Goal: Information Seeking & Learning: Find specific fact

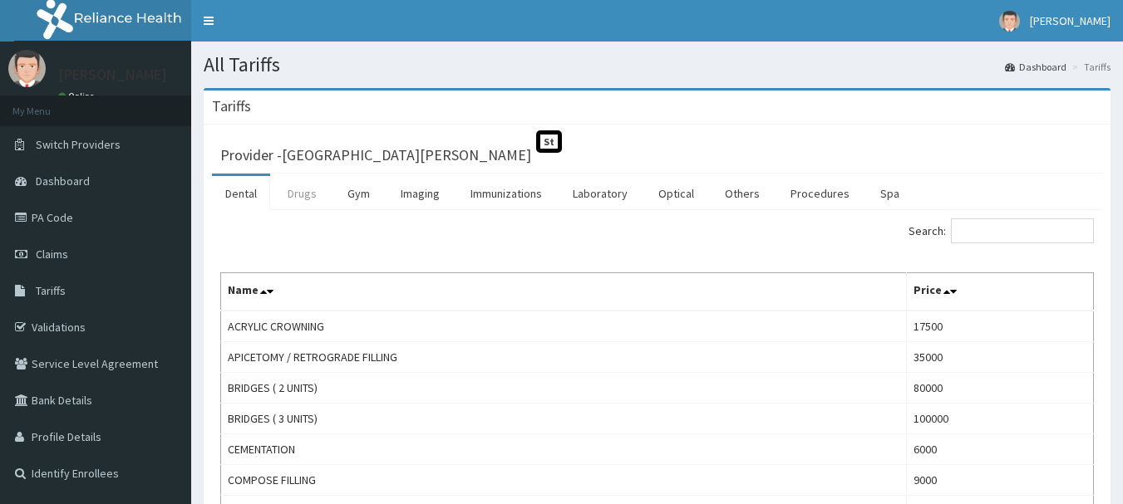
click at [302, 193] on link "Drugs" at bounding box center [302, 193] width 56 height 35
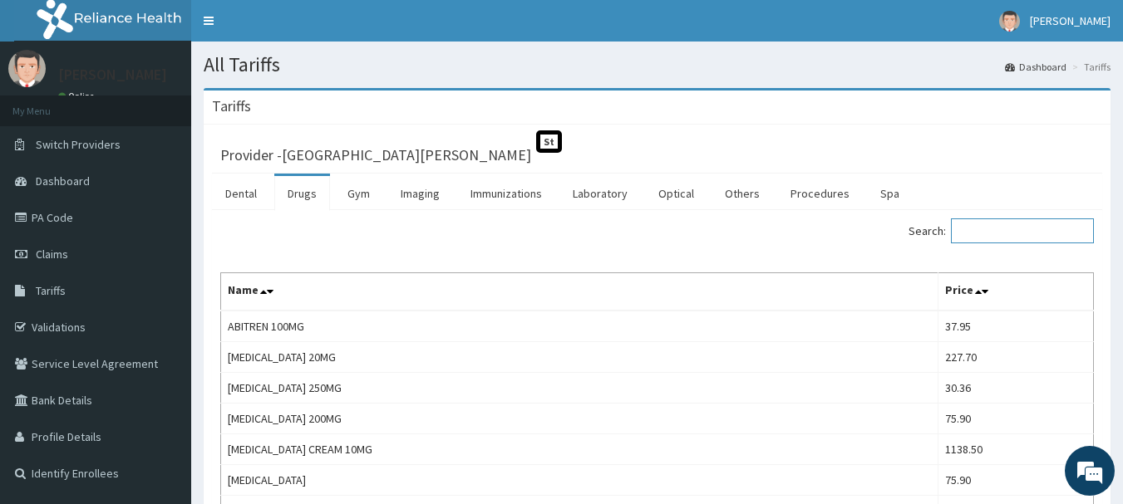
click at [1000, 237] on input "Search:" at bounding box center [1022, 231] width 143 height 25
click at [995, 234] on input "Search:" at bounding box center [1022, 231] width 143 height 25
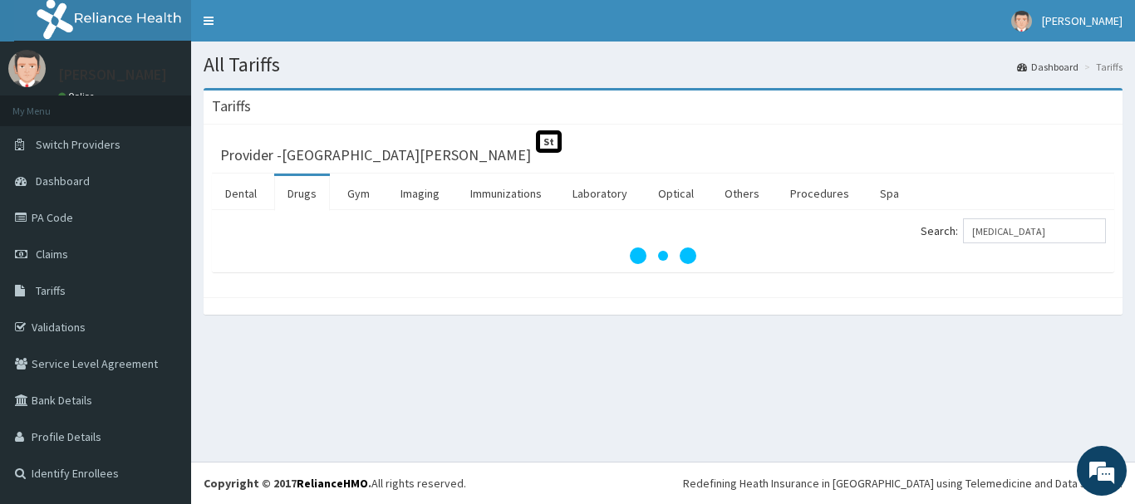
click at [870, 121] on div "Tariffs" at bounding box center [663, 108] width 919 height 34
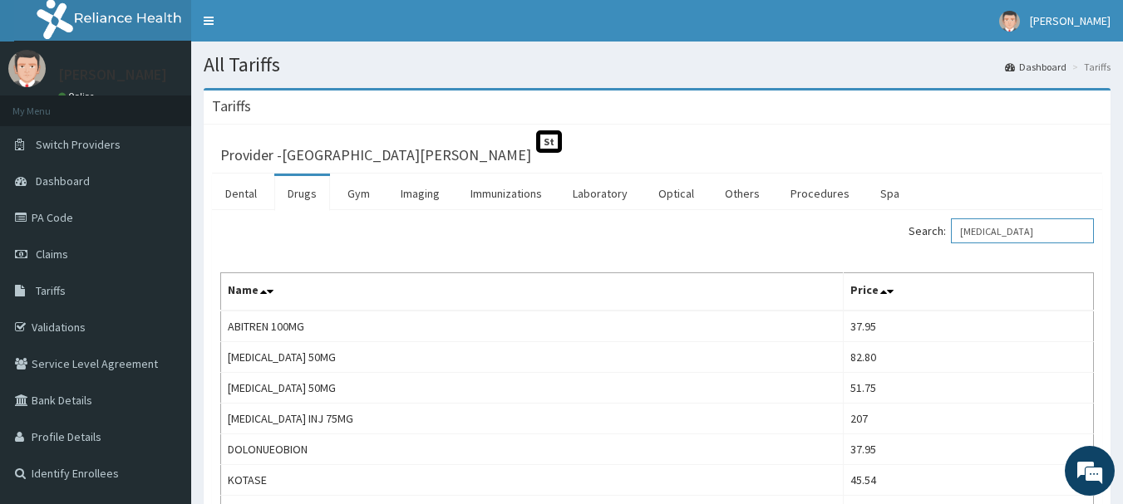
click at [1016, 229] on input "[MEDICAL_DATA]" at bounding box center [1022, 231] width 143 height 25
type input "DICLOFE"
click at [1026, 233] on input "DICLOFE" at bounding box center [1022, 231] width 143 height 25
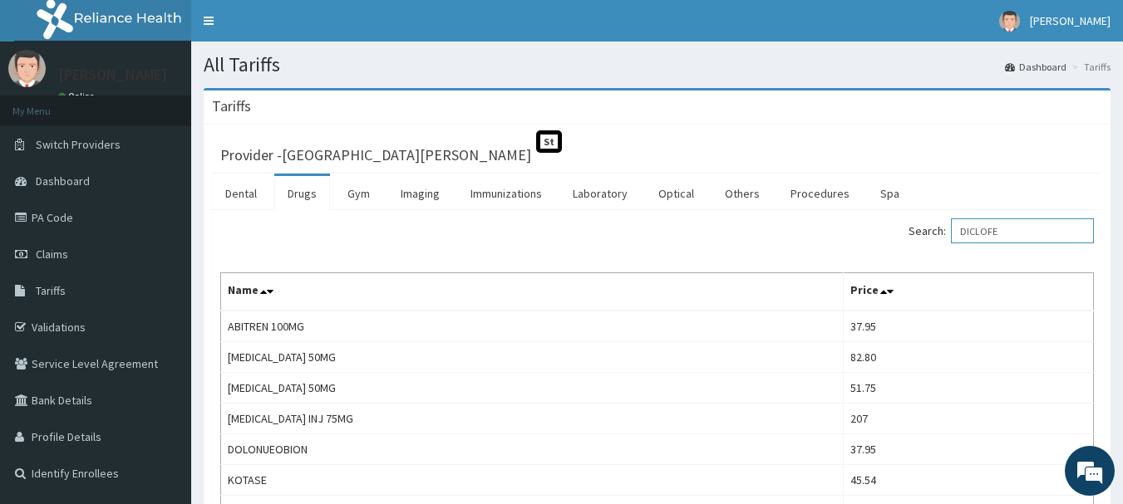
click at [1026, 233] on input "DICLOFE" at bounding box center [1022, 231] width 143 height 25
click at [958, 148] on div "Provider - [GEOGRAPHIC_DATA][PERSON_NAME]" at bounding box center [656, 152] width 873 height 23
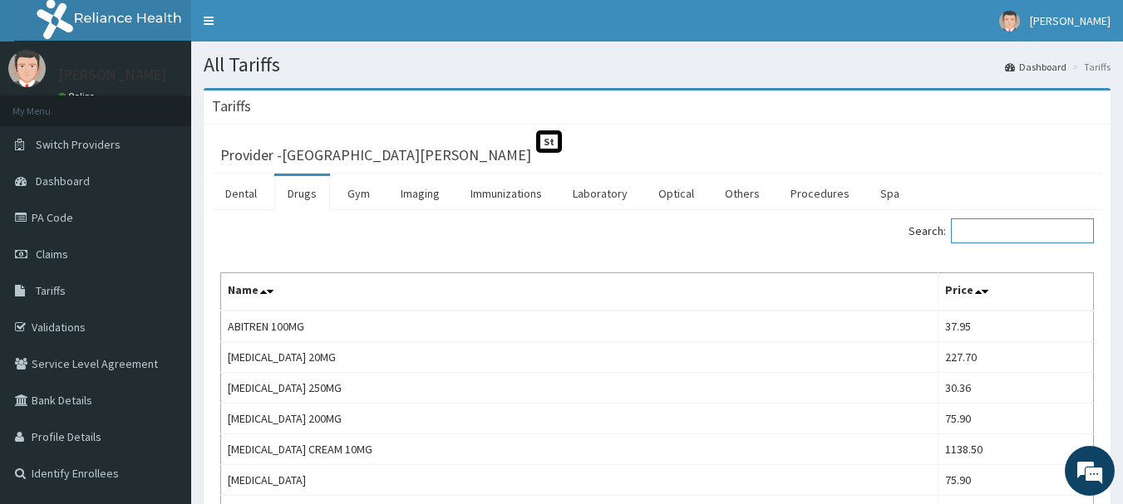
click at [986, 224] on input "Search:" at bounding box center [1022, 231] width 143 height 25
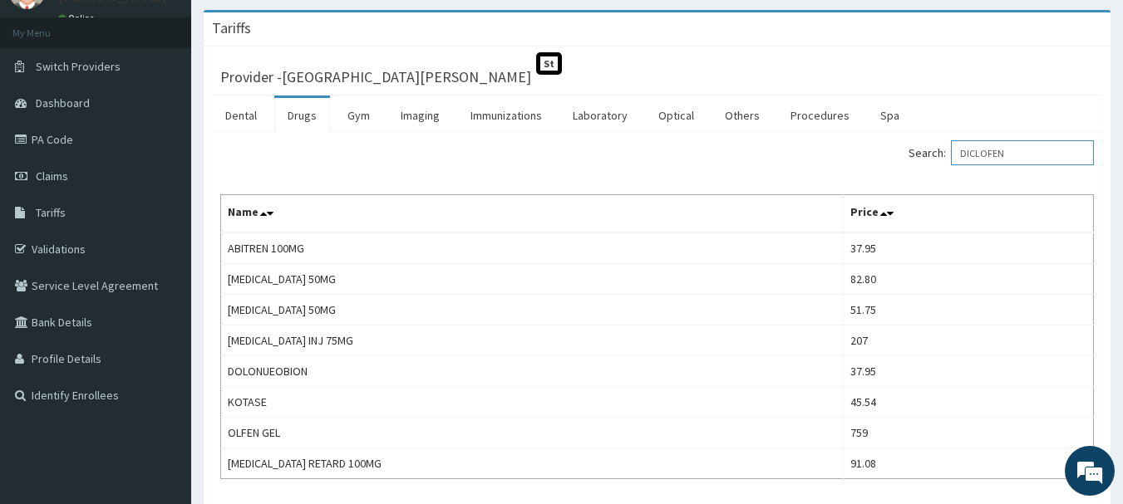
scroll to position [166, 0]
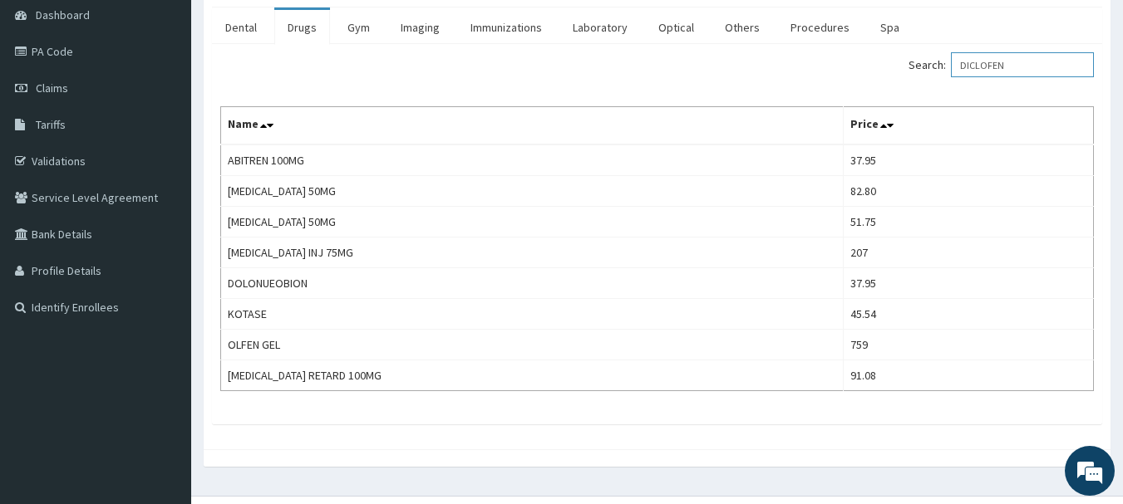
click at [996, 68] on input "DICLOFEN" at bounding box center [1022, 64] width 143 height 25
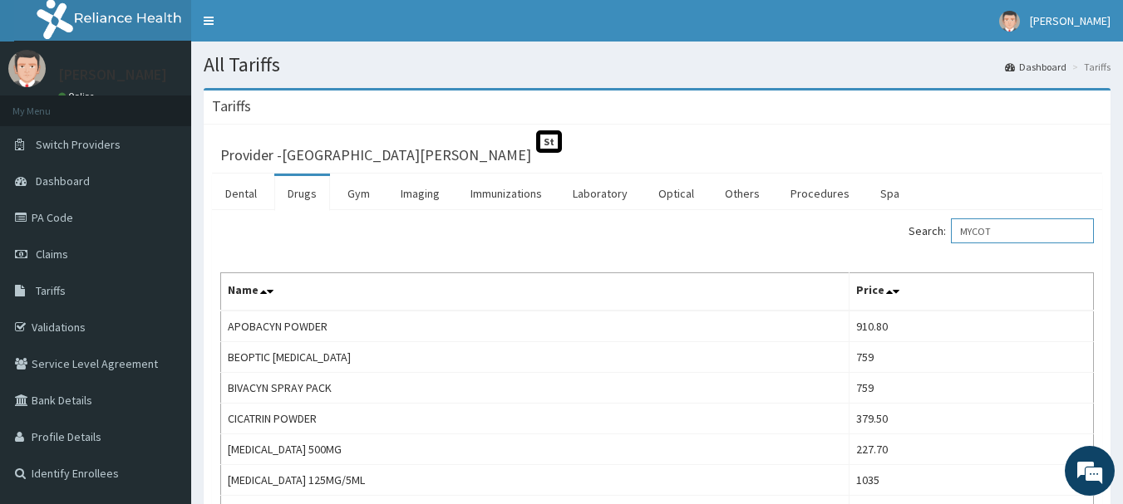
scroll to position [108, 0]
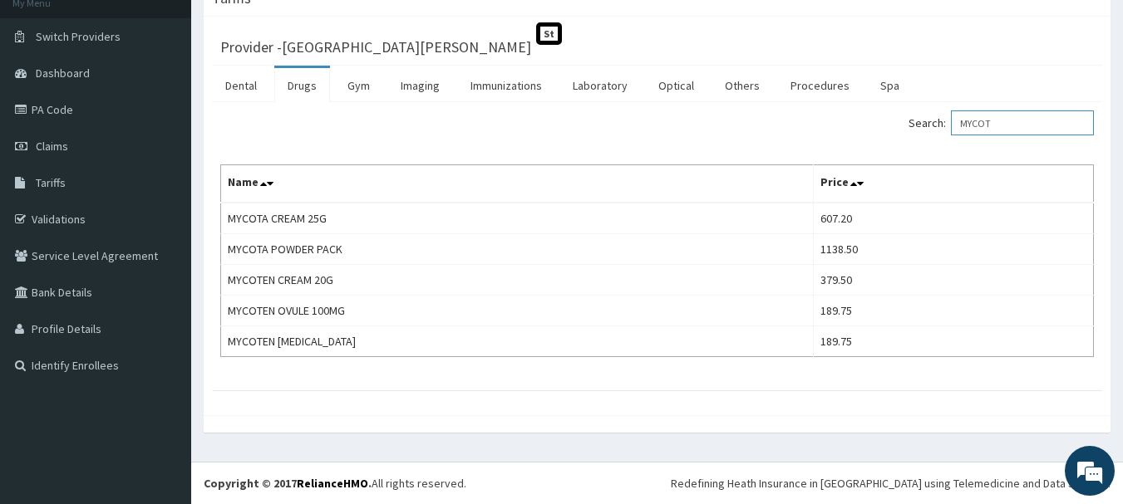
click at [991, 126] on input "MYCOT" at bounding box center [1022, 123] width 143 height 25
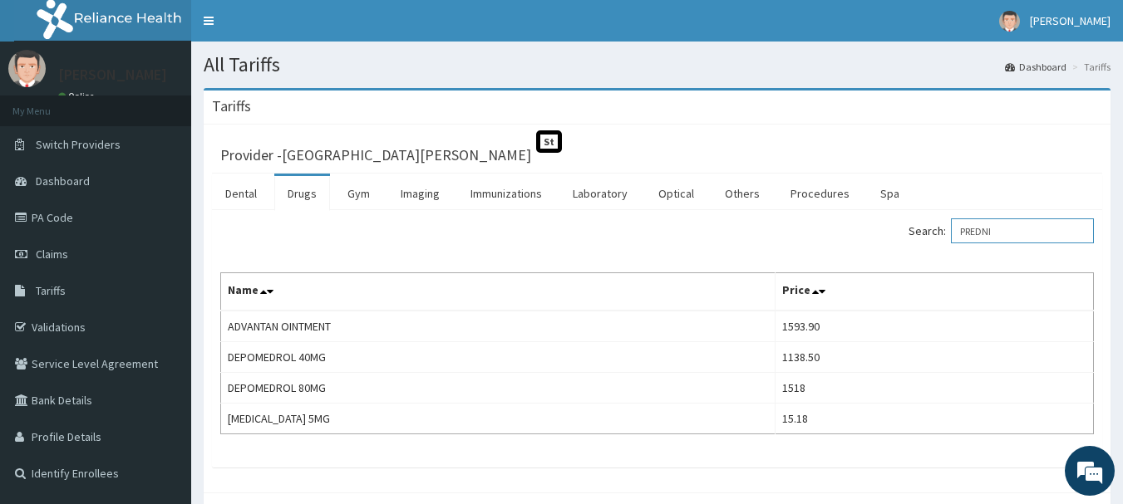
type input "PREDNI"
